Goal: Information Seeking & Learning: Learn about a topic

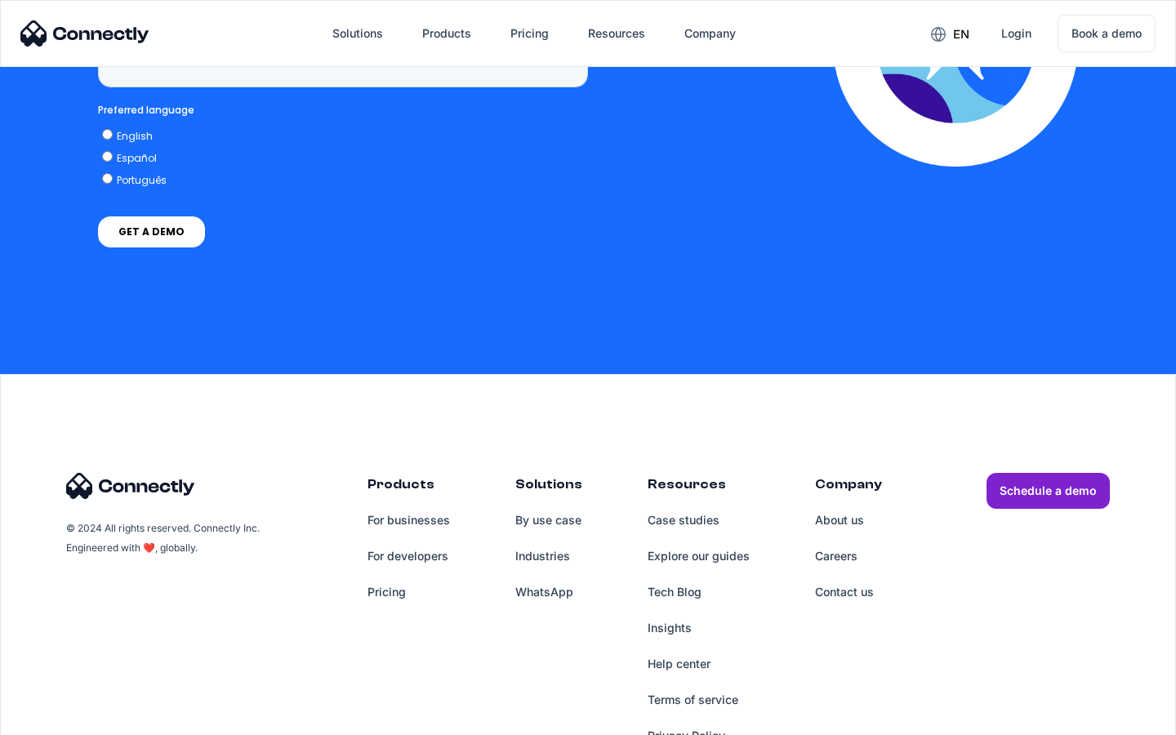
scroll to position [4762, 0]
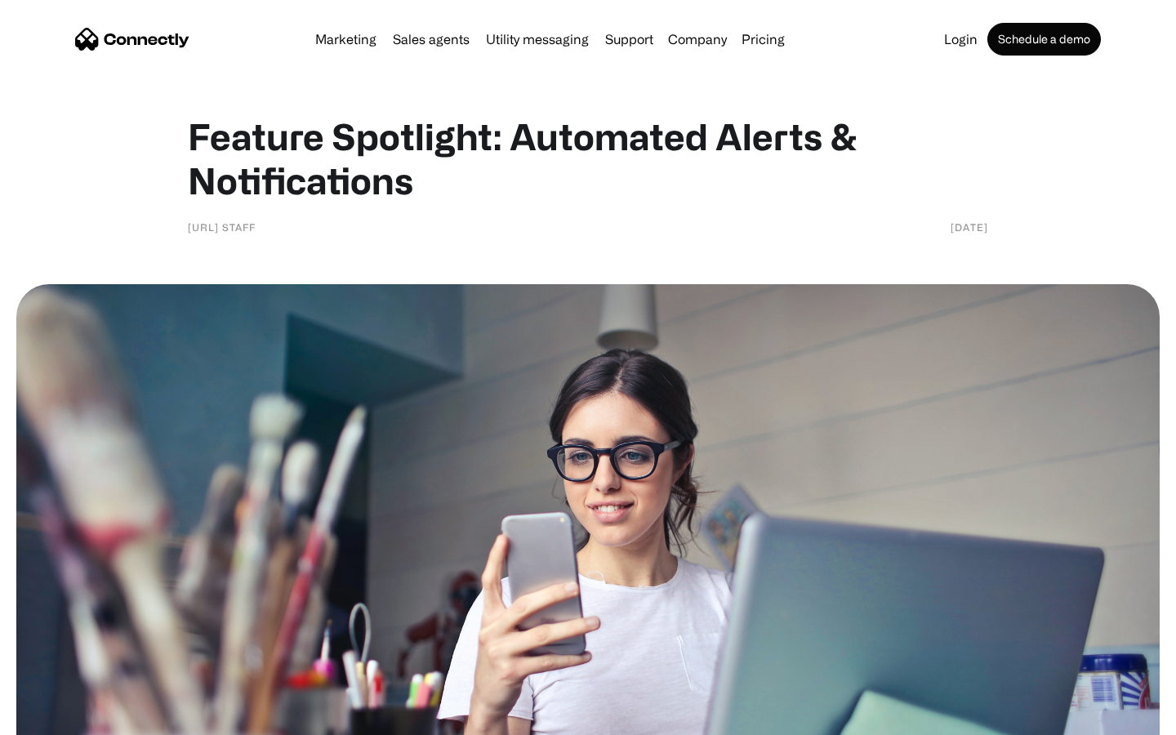
scroll to position [1098, 0]
